Goal: Understand process/instructions

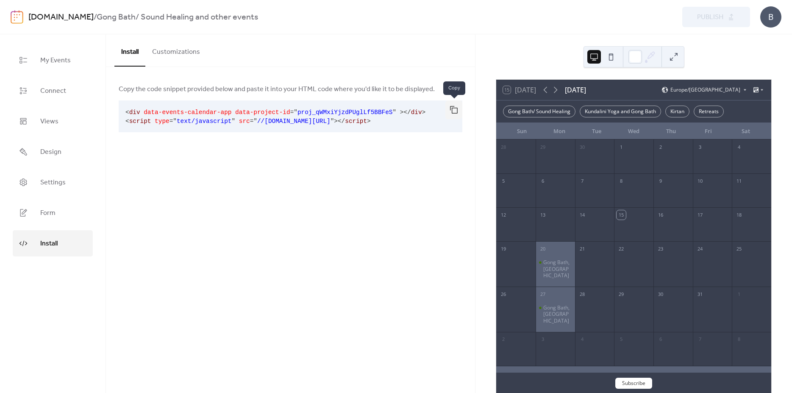
click at [456, 110] on button "button" at bounding box center [453, 109] width 17 height 19
click at [611, 50] on div at bounding box center [602, 57] width 31 height 20
click at [611, 56] on button at bounding box center [611, 57] width 14 height 14
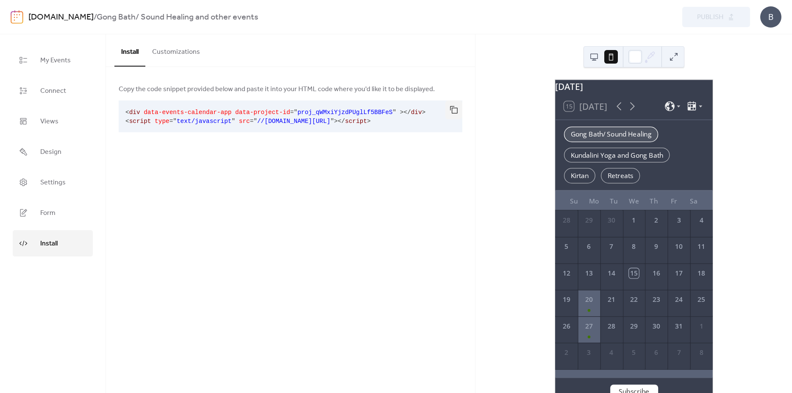
click at [593, 137] on div "Gong Bath/ Sound Healing" at bounding box center [611, 134] width 94 height 15
click at [595, 54] on button at bounding box center [594, 57] width 14 height 14
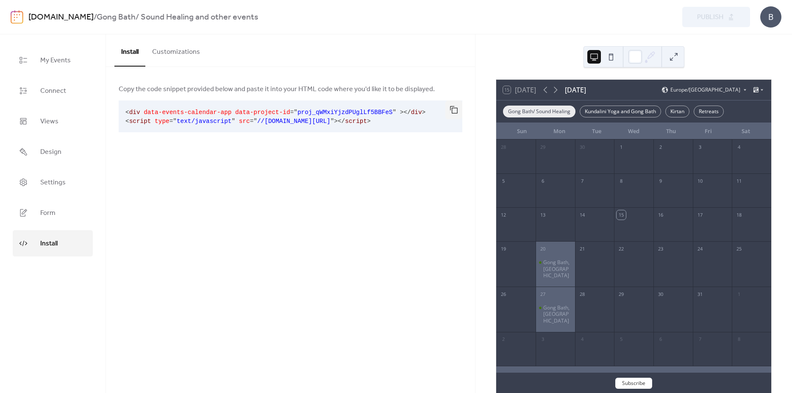
click at [563, 112] on div "Gong Bath/ Sound Healing" at bounding box center [539, 112] width 72 height 12
click at [606, 106] on div "Kundalini Yoga and Gong Bath" at bounding box center [620, 112] width 81 height 12
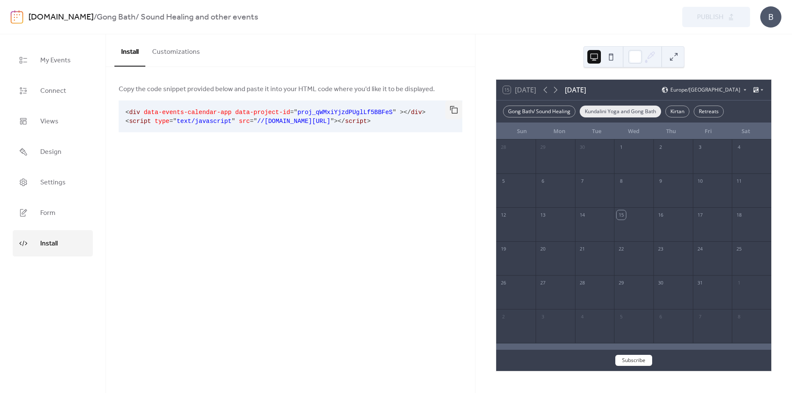
click at [600, 111] on div "Kundalini Yoga and Gong Bath" at bounding box center [620, 112] width 81 height 12
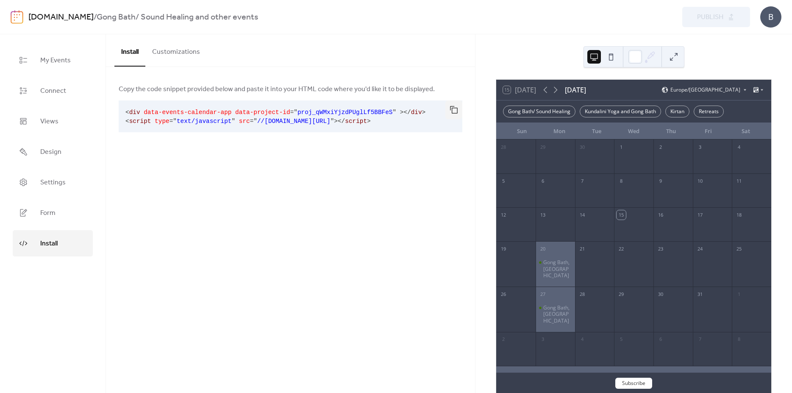
click at [376, 224] on div "Install Customizations Copy the code snippet provided below and paste it into y…" at bounding box center [290, 213] width 369 height 359
